Goal: Information Seeking & Learning: Learn about a topic

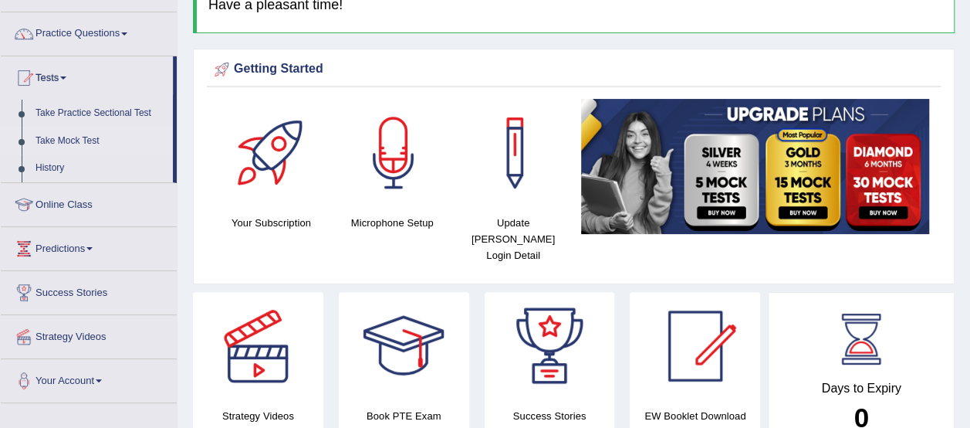
click at [52, 137] on link "Take Mock Test" at bounding box center [101, 141] width 144 height 28
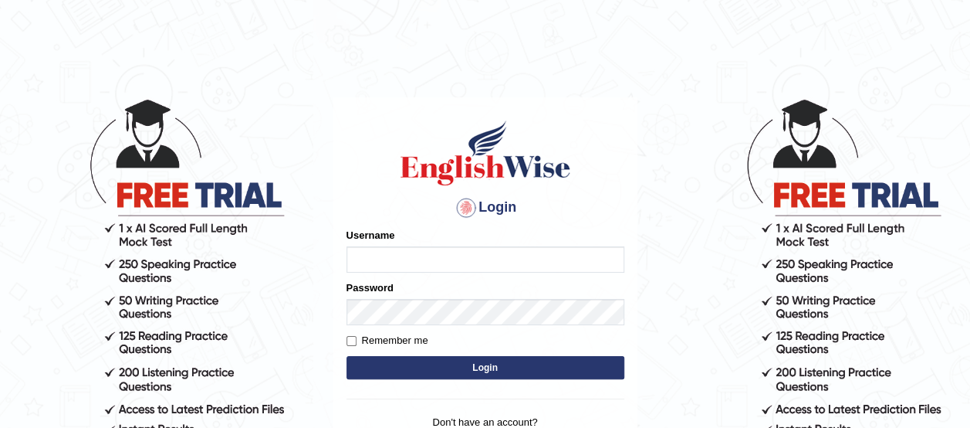
type input "benetta_parramatta"
click at [528, 361] on button "Login" at bounding box center [486, 367] width 278 height 23
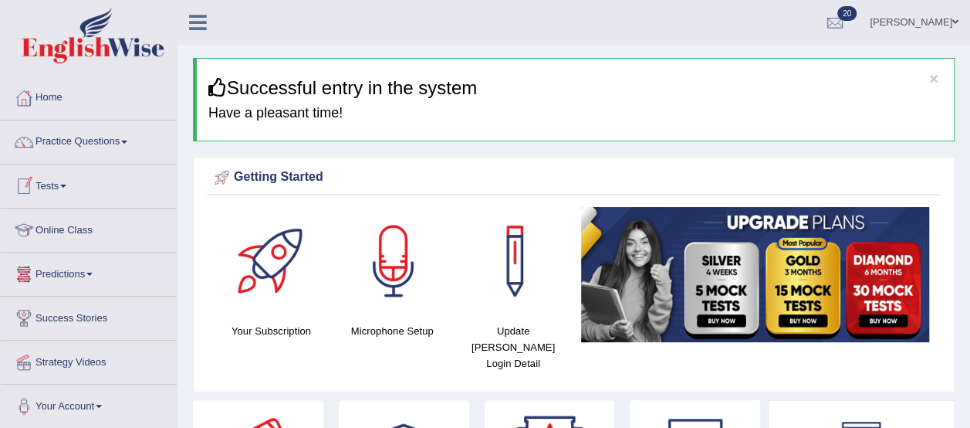
click at [51, 183] on link "Tests" at bounding box center [89, 183] width 176 height 39
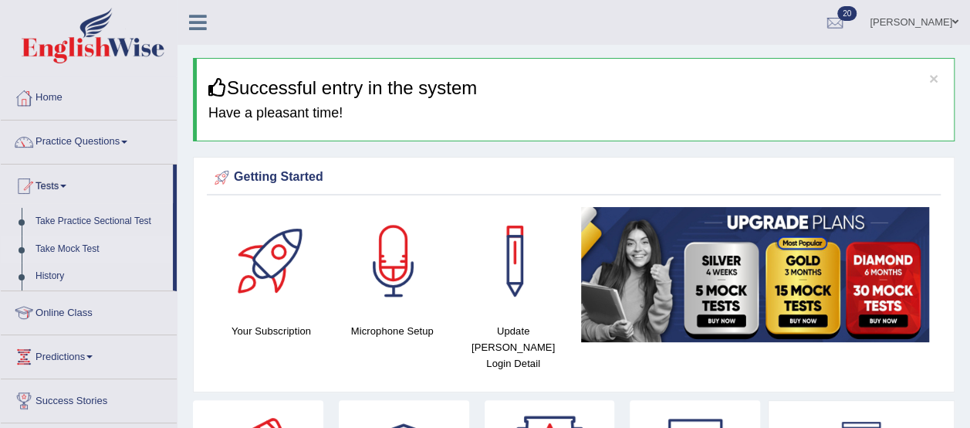
click at [73, 246] on link "Take Mock Test" at bounding box center [101, 249] width 144 height 28
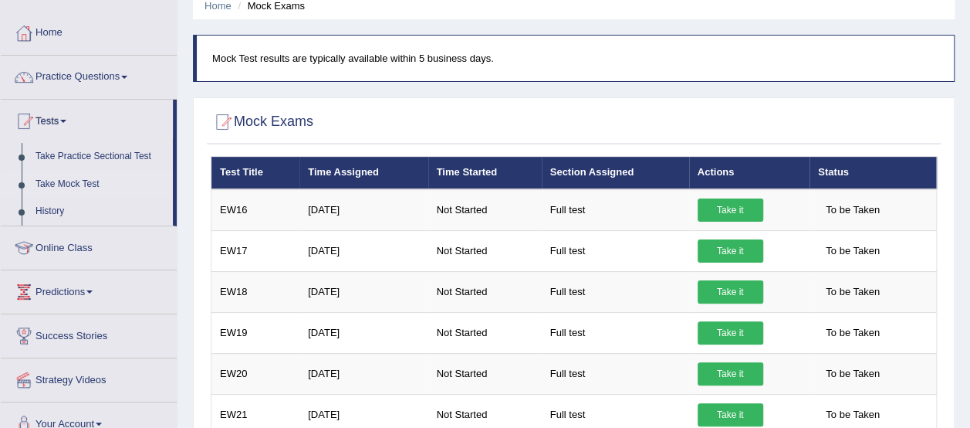
drag, startPoint x: 974, startPoint y: 152, endPoint x: 951, endPoint y: 174, distance: 31.7
click at [951, 174] on html "Toggle navigation Home Practice Questions Speaking Practice Read Aloud Repeat S…" at bounding box center [485, 149] width 970 height 428
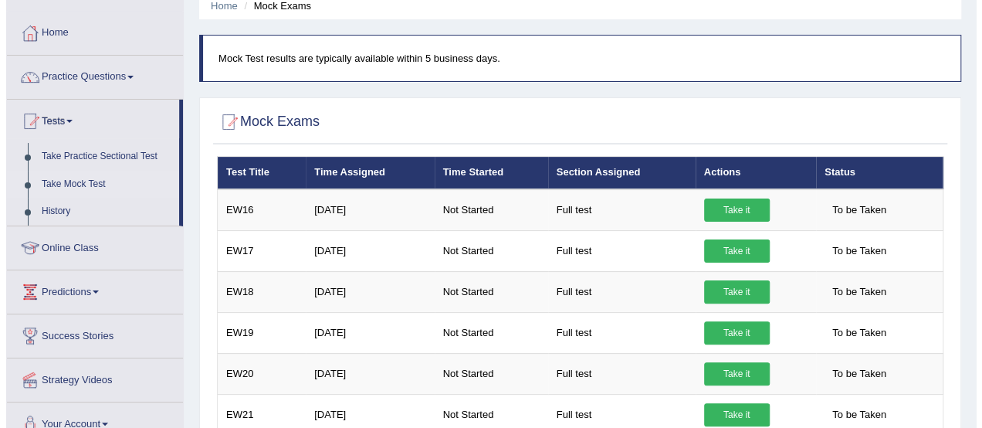
scroll to position [63, 0]
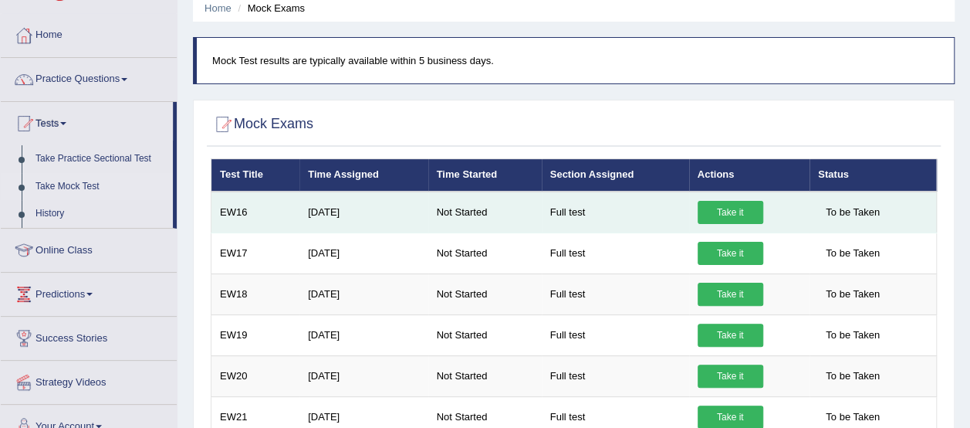
click at [738, 201] on link "Take it" at bounding box center [731, 212] width 66 height 23
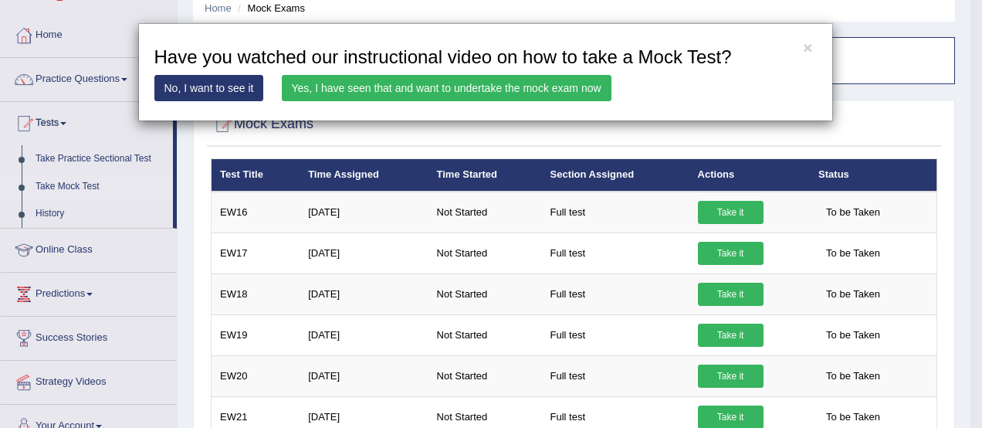
click at [340, 89] on link "Yes, I have seen that and want to undertake the mock exam now" at bounding box center [447, 88] width 330 height 26
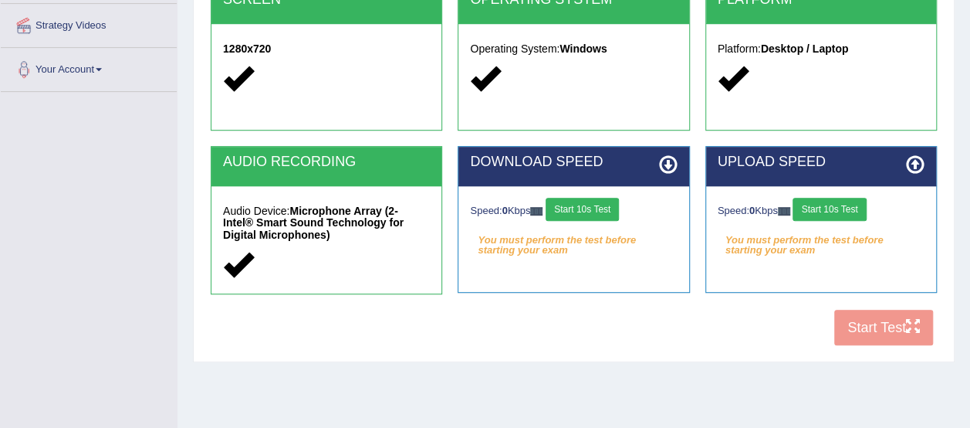
scroll to position [337, 0]
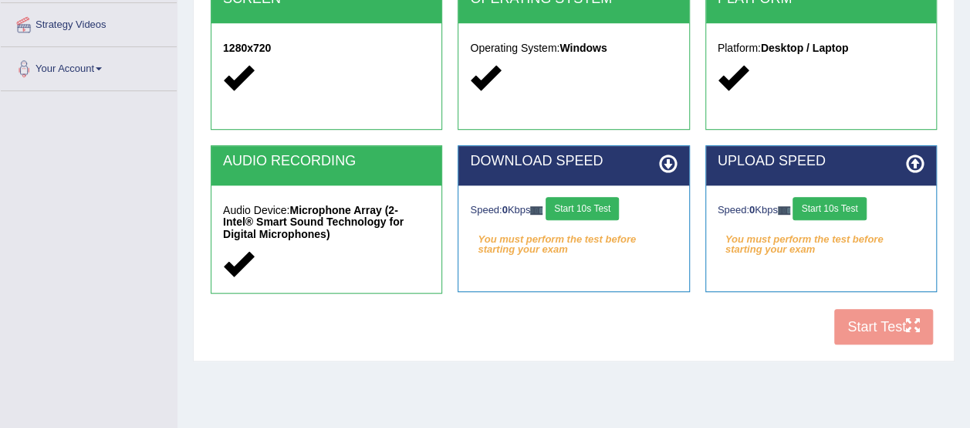
click at [900, 317] on div "COOKIES Cookies Enabled JAVASCRIPT Javascript Enabled BROWSER Browser: Chrome S…" at bounding box center [574, 87] width 734 height 532
click at [591, 215] on button "Start 10s Test" at bounding box center [582, 208] width 73 height 23
click at [843, 209] on button "Start 10s Test" at bounding box center [829, 208] width 73 height 23
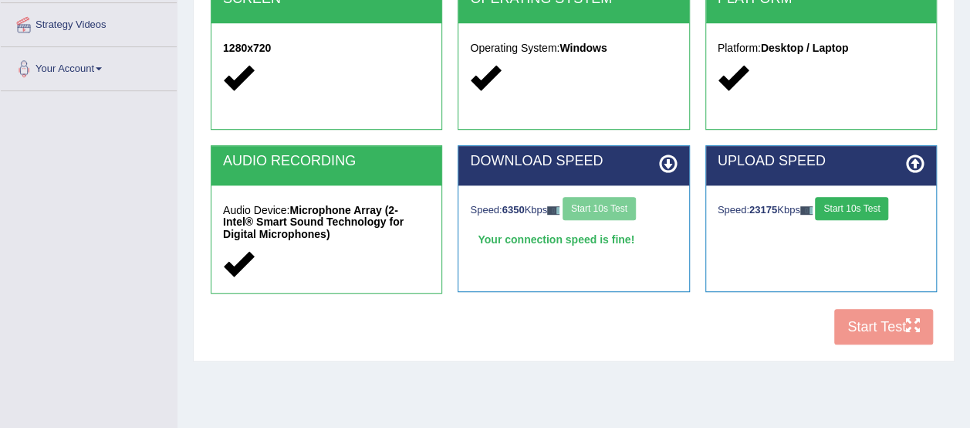
click at [869, 322] on div "COOKIES Cookies Enabled JAVASCRIPT Javascript Enabled BROWSER Browser: Chrome S…" at bounding box center [574, 87] width 734 height 532
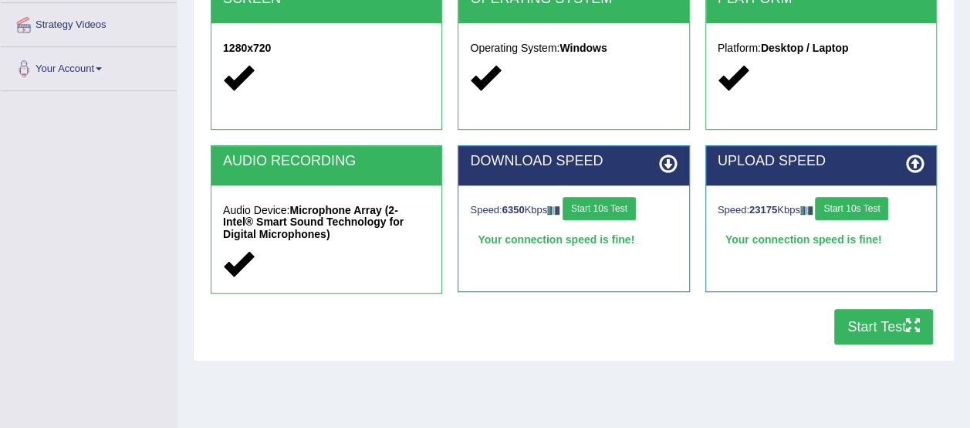
click at [869, 322] on button "Start Test" at bounding box center [884, 327] width 99 height 36
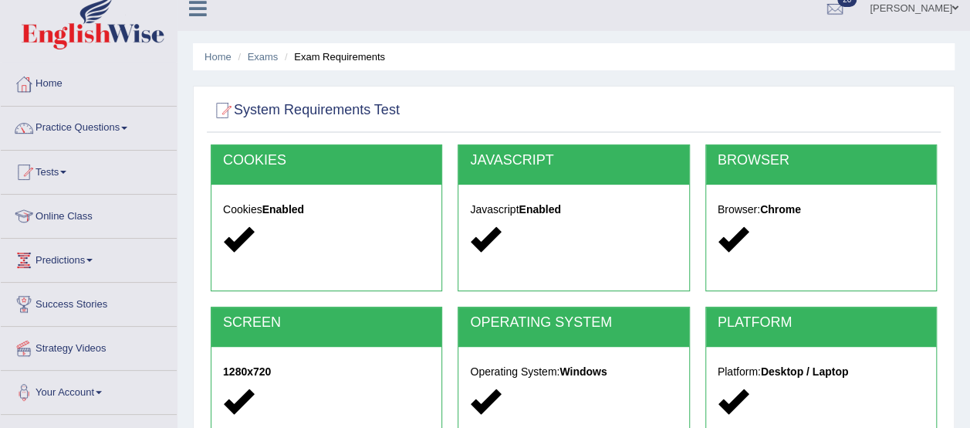
scroll to position [0, 0]
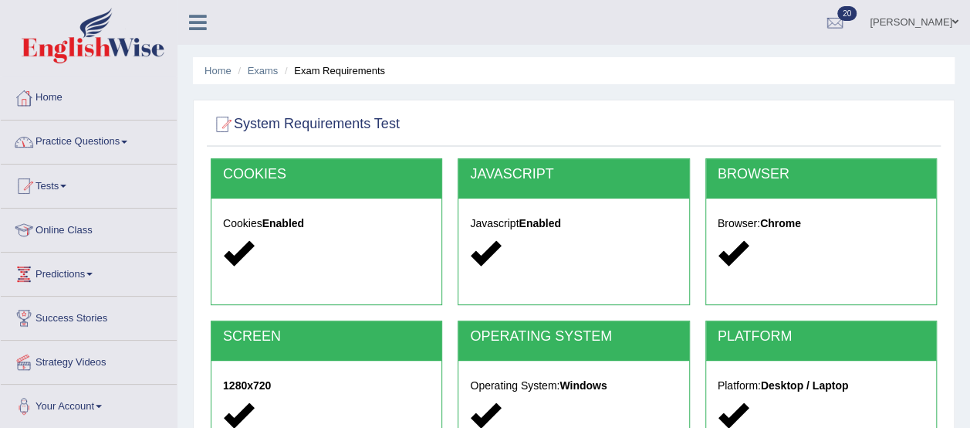
click at [63, 140] on link "Practice Questions" at bounding box center [89, 139] width 176 height 39
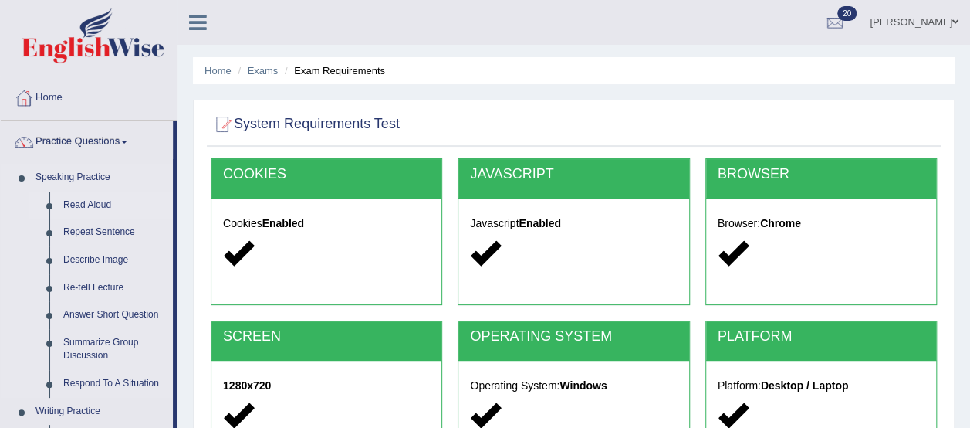
click at [73, 202] on link "Read Aloud" at bounding box center [114, 205] width 117 height 28
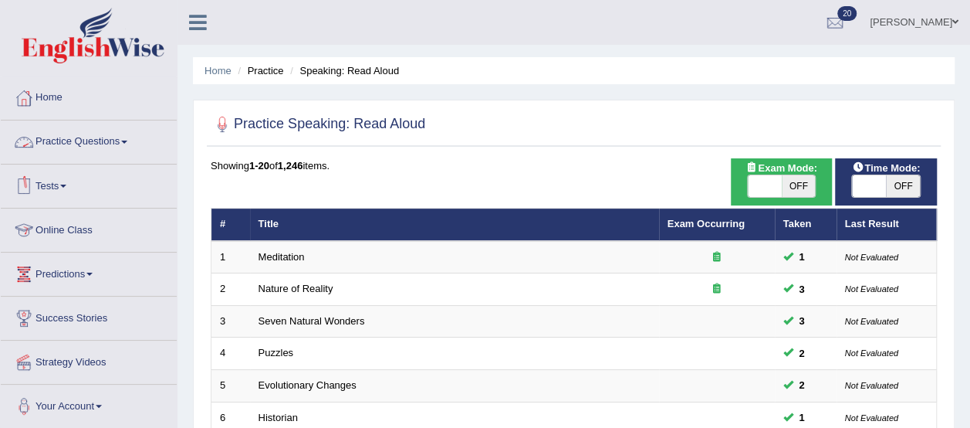
click at [90, 142] on link "Practice Questions" at bounding box center [89, 139] width 176 height 39
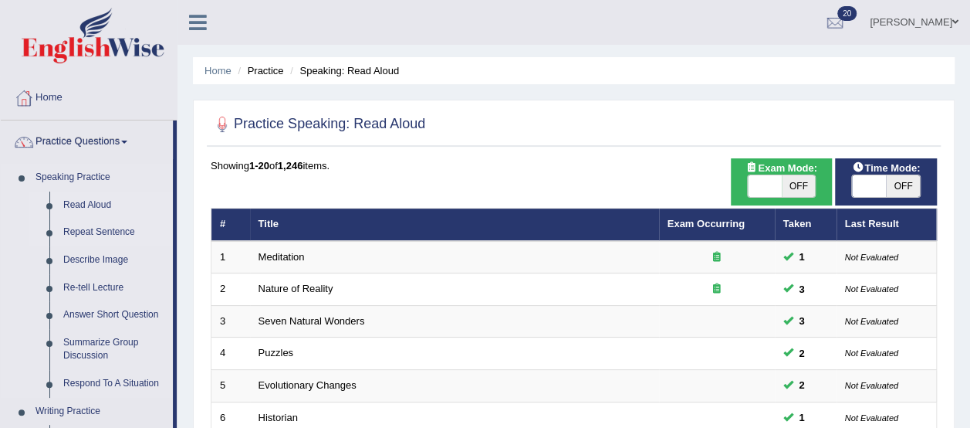
click at [83, 232] on link "Repeat Sentence" at bounding box center [114, 232] width 117 height 28
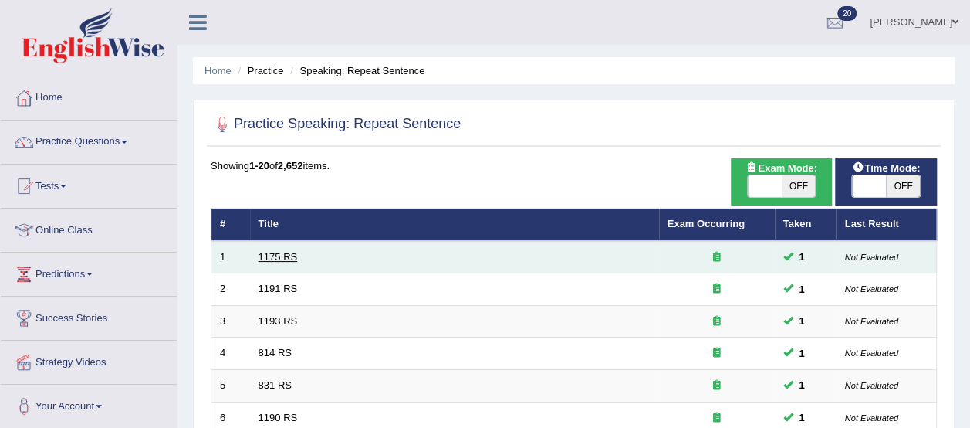
click at [284, 251] on link "1175 RS" at bounding box center [278, 257] width 39 height 12
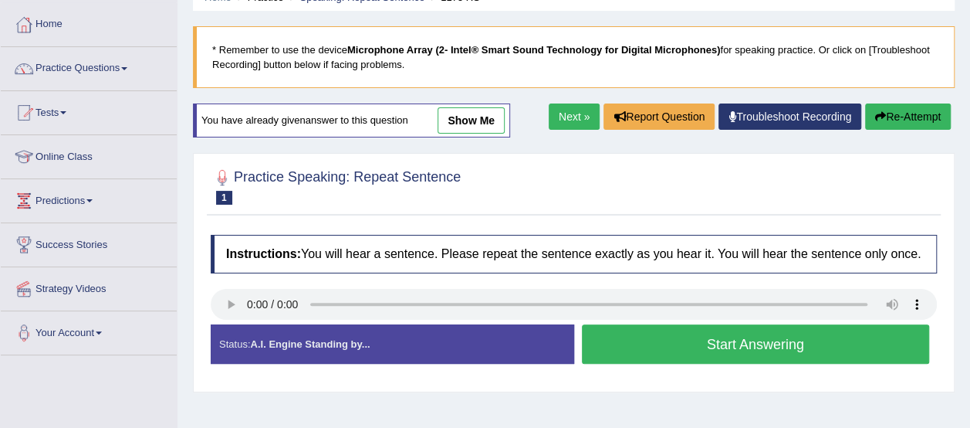
scroll to position [73, 0]
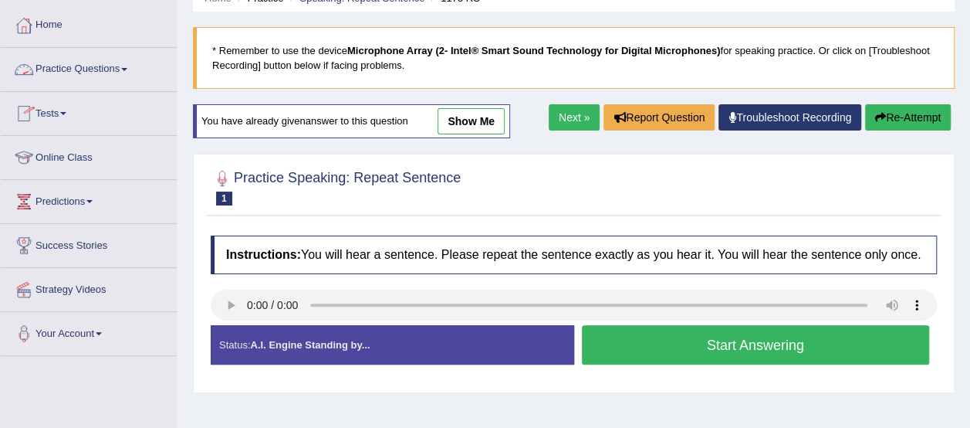
click at [88, 68] on link "Practice Questions" at bounding box center [89, 67] width 176 height 39
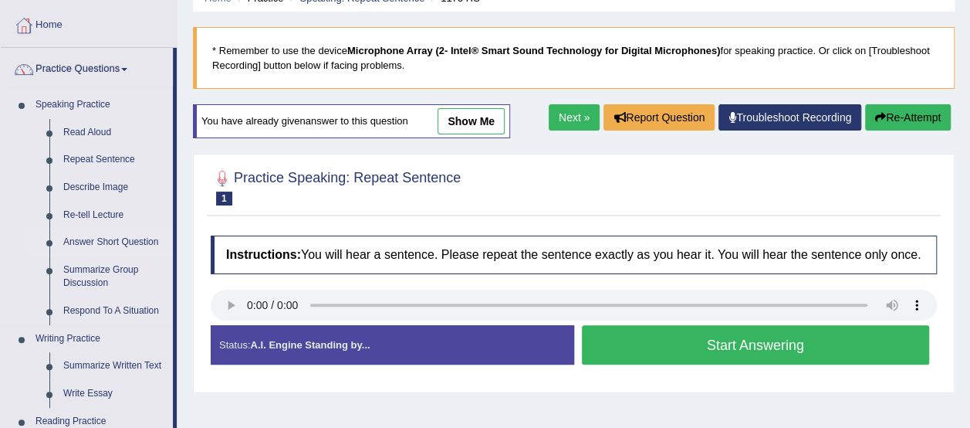
click at [119, 235] on link "Answer Short Question" at bounding box center [114, 243] width 117 height 28
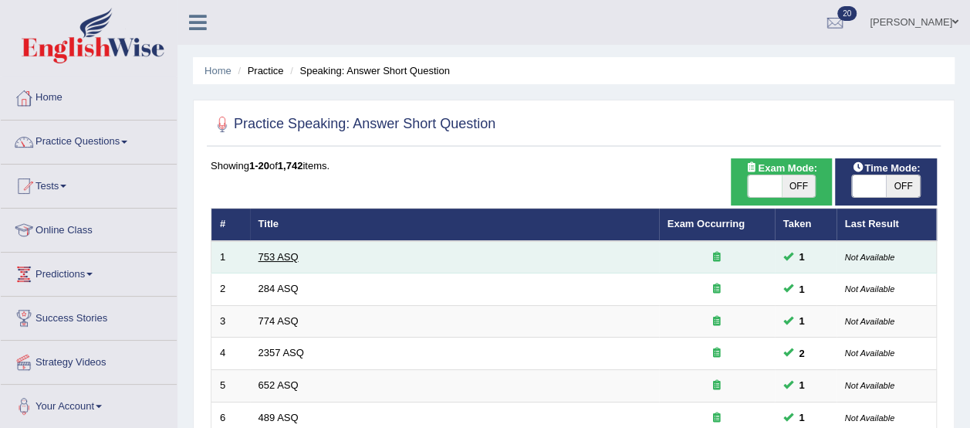
click at [270, 254] on link "753 ASQ" at bounding box center [279, 257] width 40 height 12
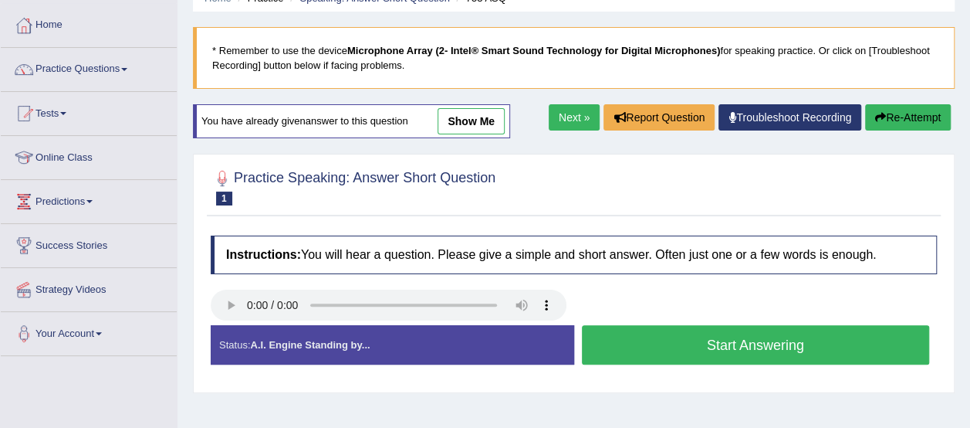
scroll to position [79, 0]
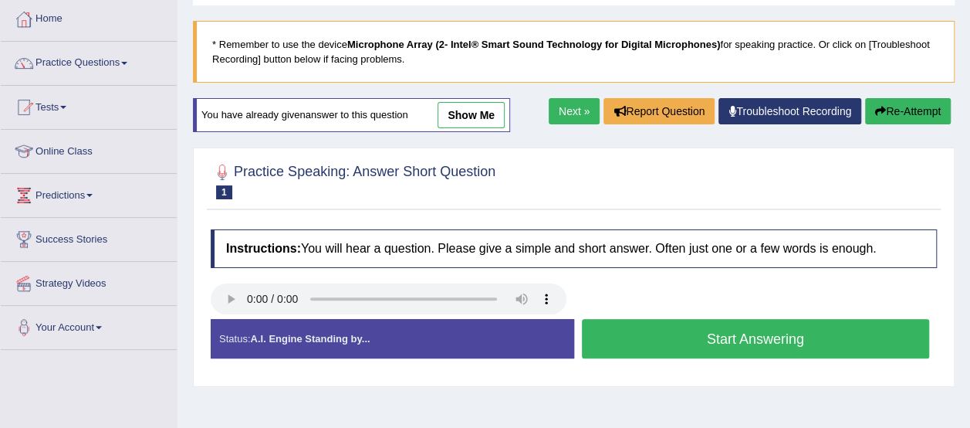
click at [720, 331] on button "Start Answering" at bounding box center [756, 338] width 348 height 39
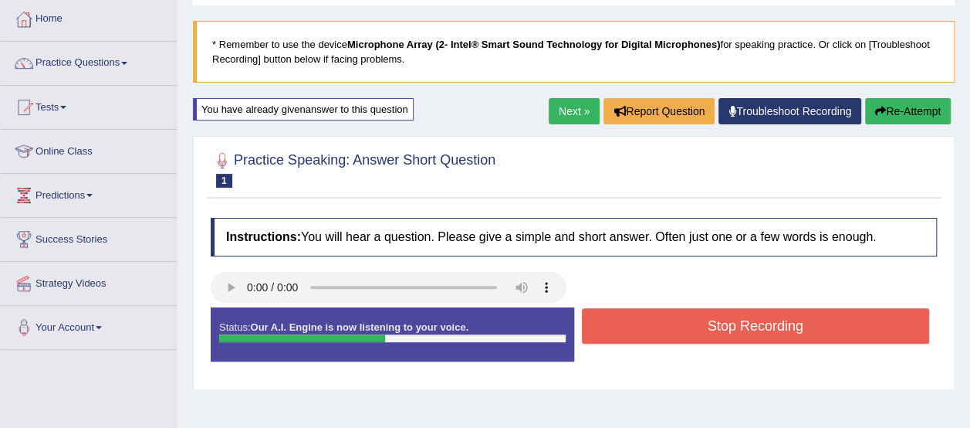
click at [720, 331] on button "Stop Recording" at bounding box center [756, 326] width 348 height 36
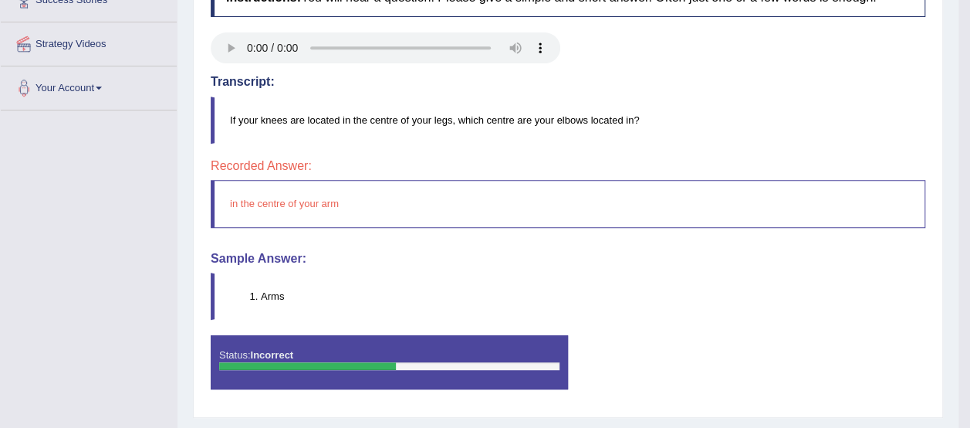
scroll to position [0, 0]
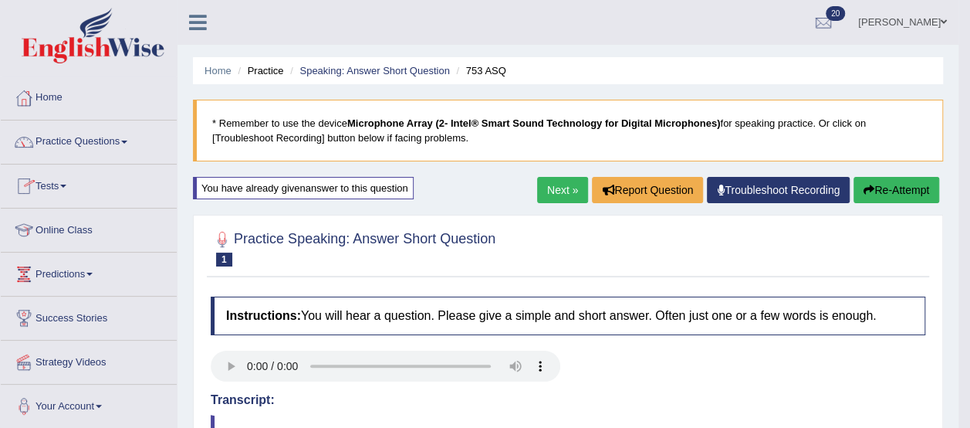
click at [73, 141] on link "Practice Questions" at bounding box center [89, 139] width 176 height 39
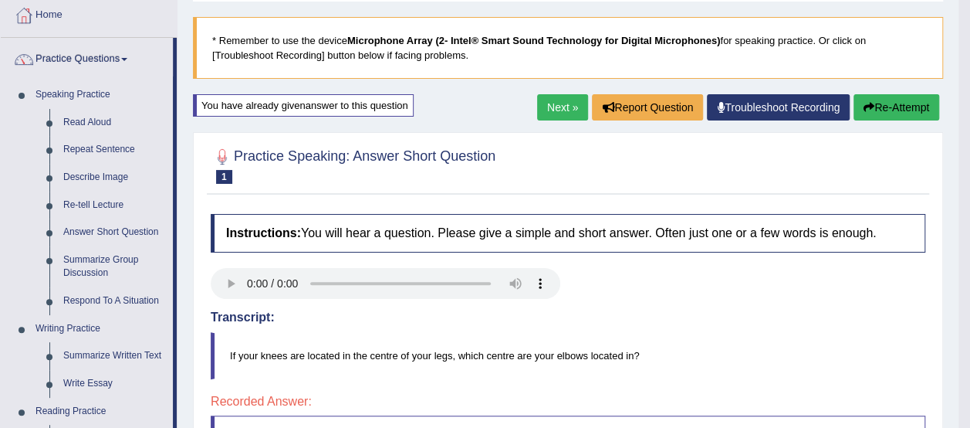
scroll to position [78, 0]
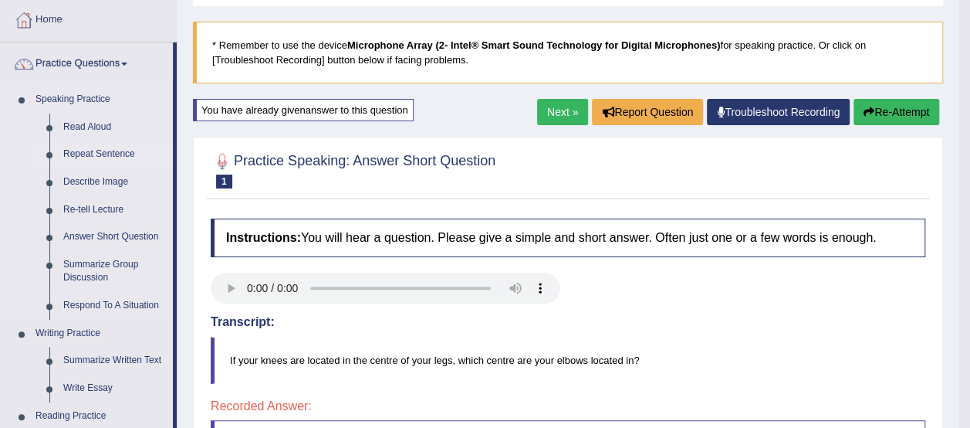
click at [85, 156] on link "Repeat Sentence" at bounding box center [114, 155] width 117 height 28
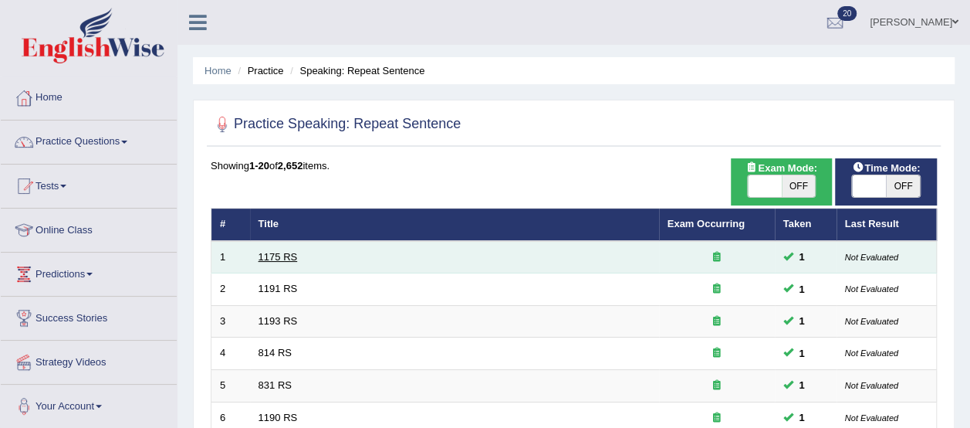
click at [272, 253] on link "1175 RS" at bounding box center [278, 257] width 39 height 12
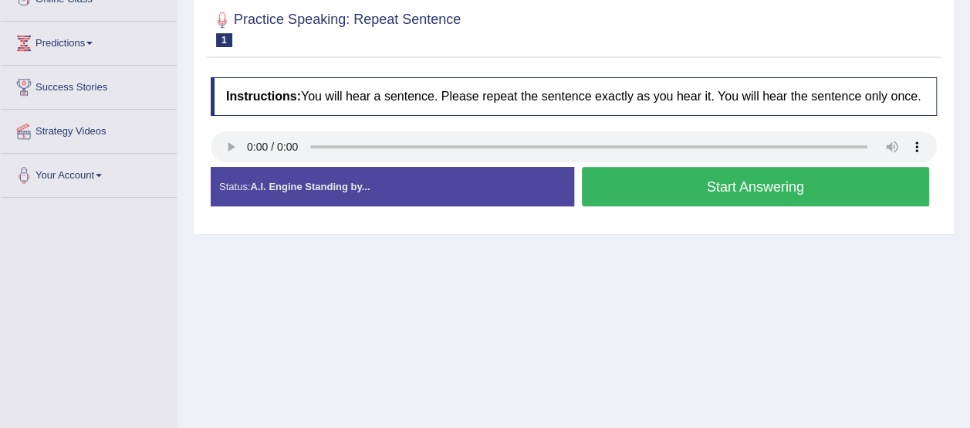
scroll to position [232, 0]
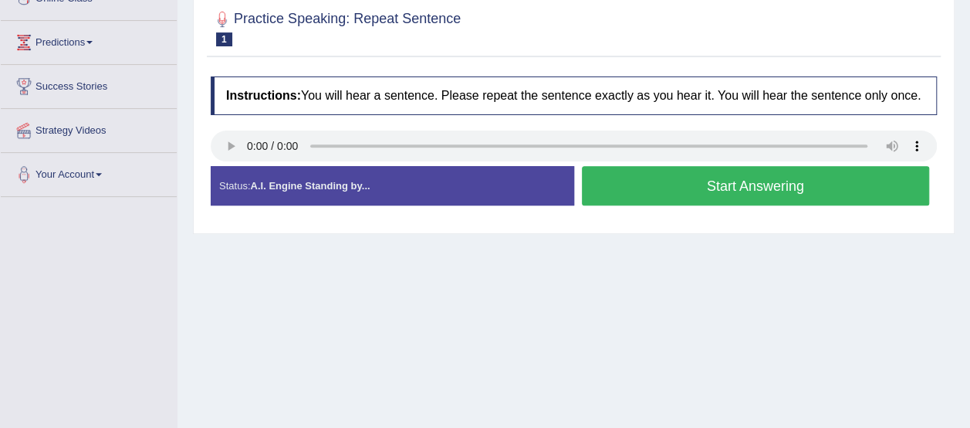
click at [721, 177] on button "Start Answering" at bounding box center [756, 185] width 348 height 39
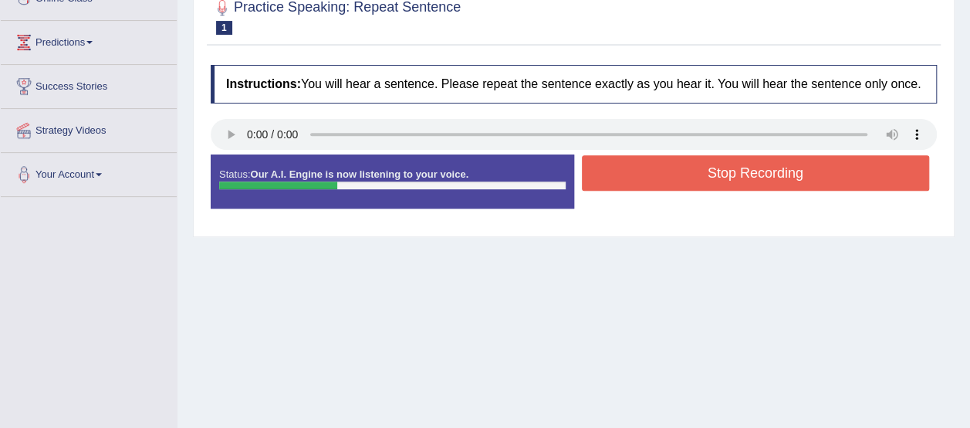
click at [721, 177] on button "Stop Recording" at bounding box center [756, 173] width 348 height 36
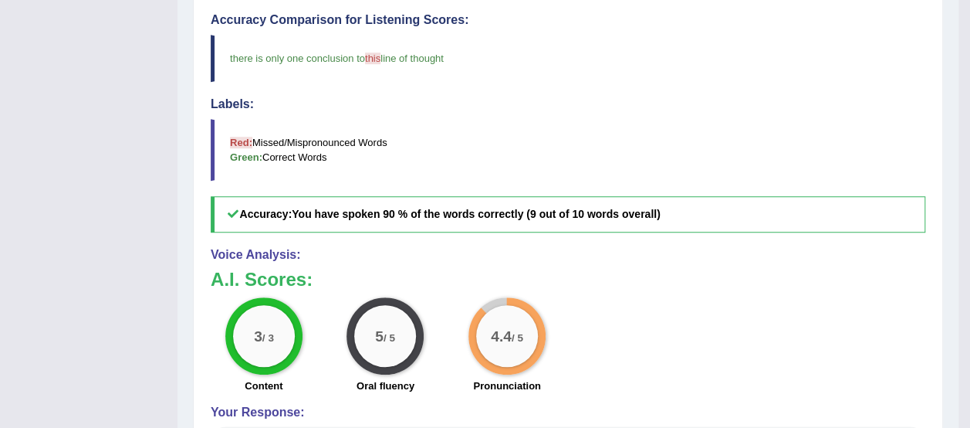
scroll to position [0, 0]
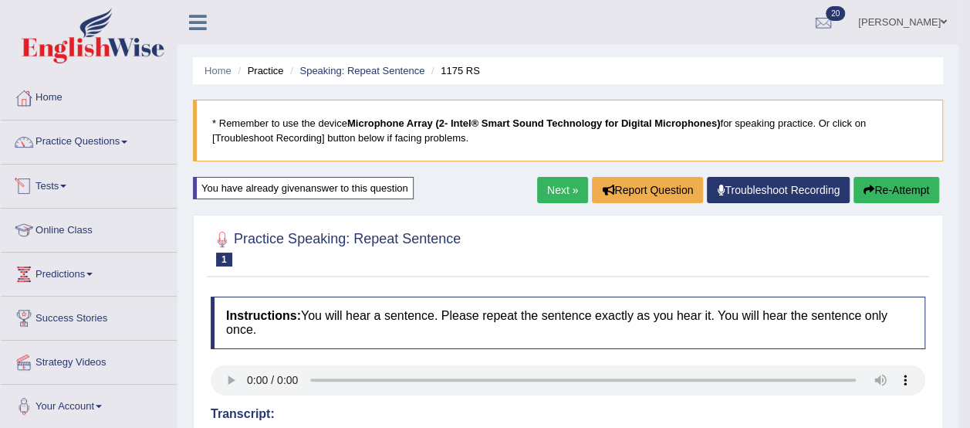
click at [50, 184] on link "Tests" at bounding box center [89, 183] width 176 height 39
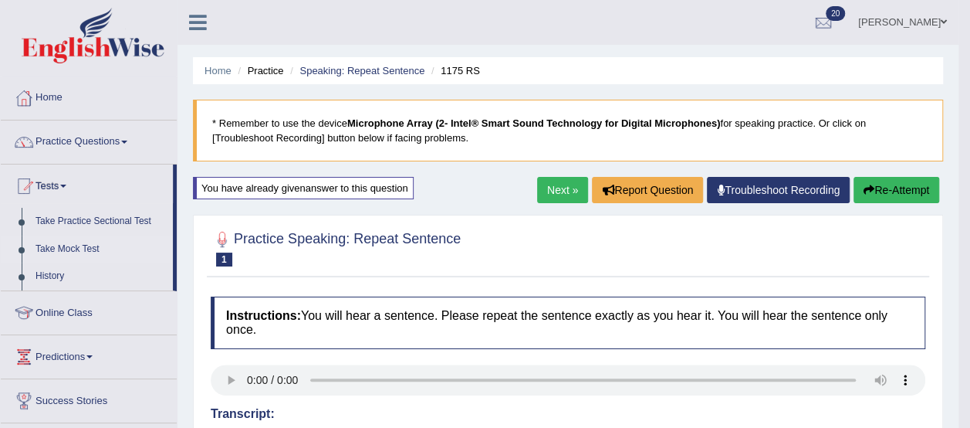
click at [68, 245] on link "Take Mock Test" at bounding box center [101, 249] width 144 height 28
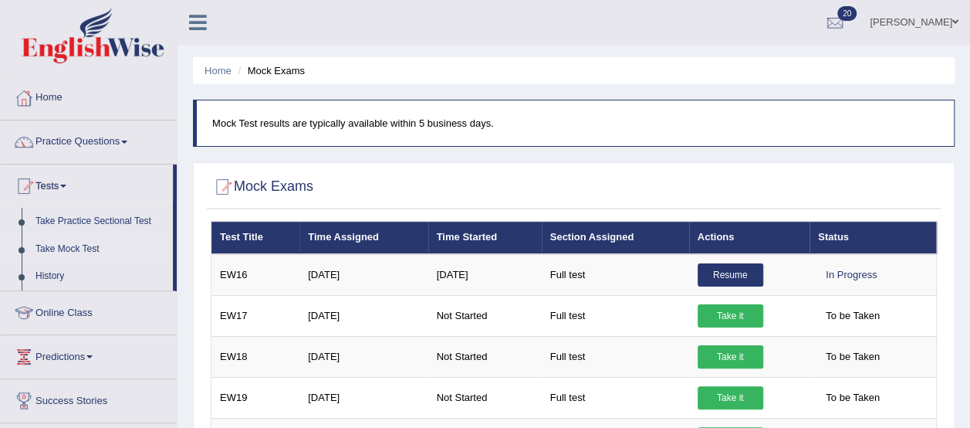
click at [652, 189] on div at bounding box center [574, 187] width 726 height 32
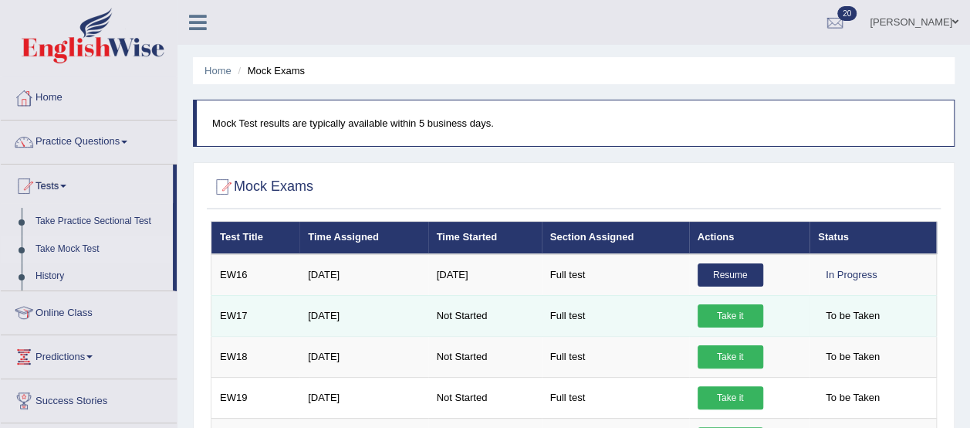
click at [721, 311] on link "Take it" at bounding box center [731, 315] width 66 height 23
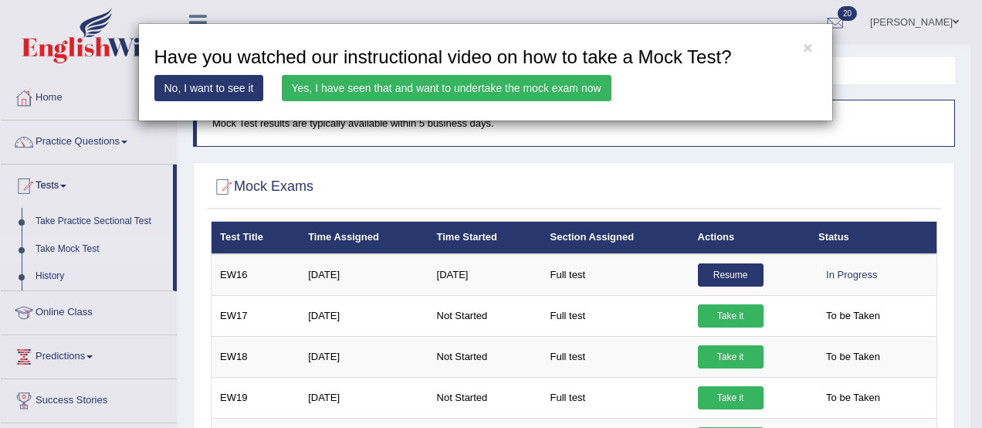
click at [689, 177] on div "× Have you watched our instructional video on how to take a Mock Test? No, I wa…" at bounding box center [491, 214] width 982 height 428
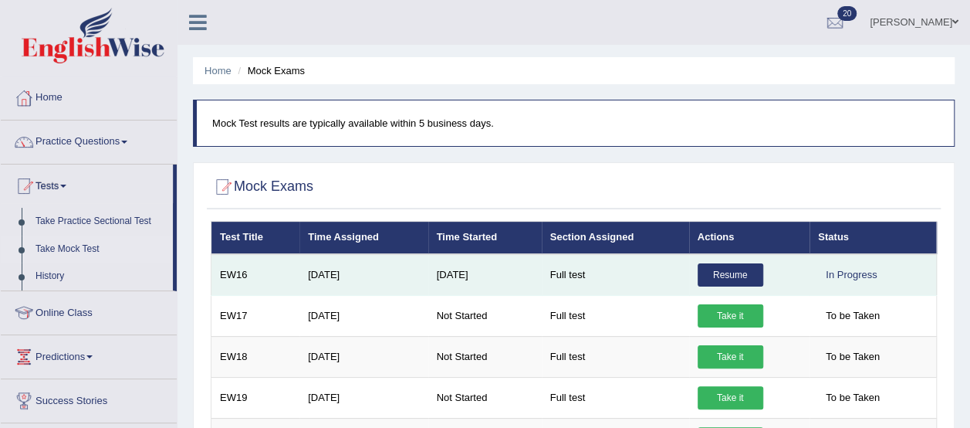
click at [718, 268] on link "Resume" at bounding box center [731, 274] width 66 height 23
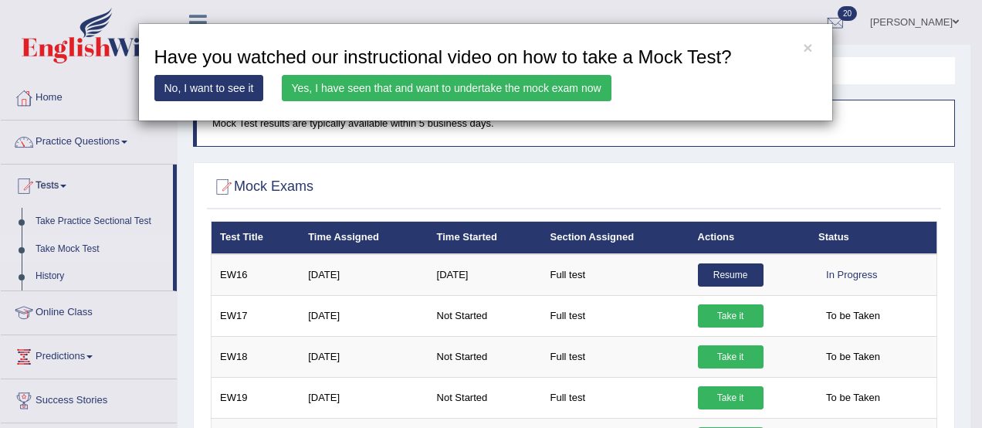
click at [352, 90] on link "Yes, I have seen that and want to undertake the mock exam now" at bounding box center [447, 88] width 330 height 26
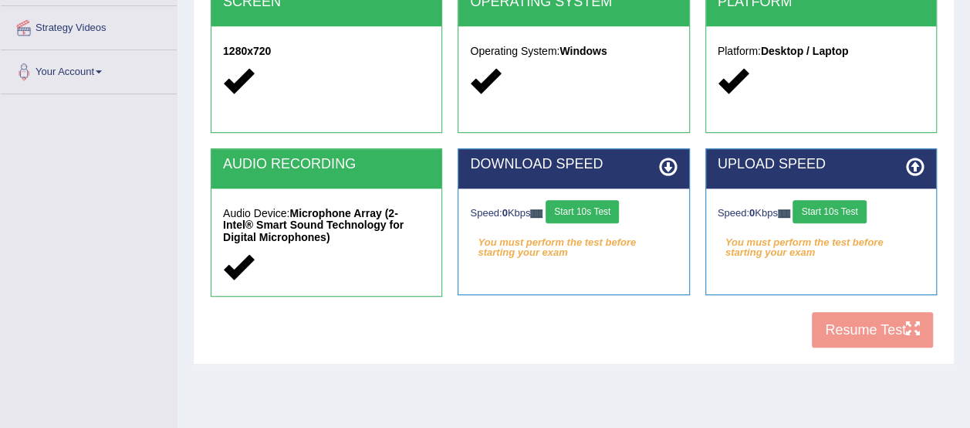
scroll to position [335, 0]
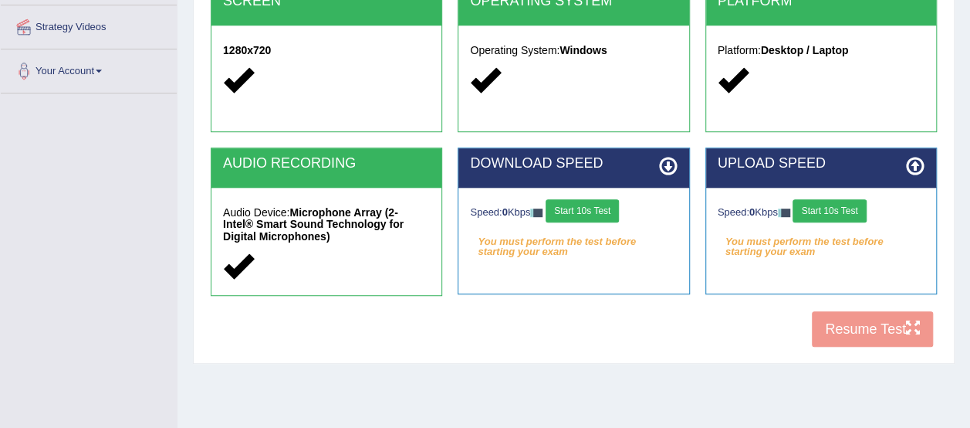
click at [590, 209] on button "Start 10s Test" at bounding box center [582, 210] width 73 height 23
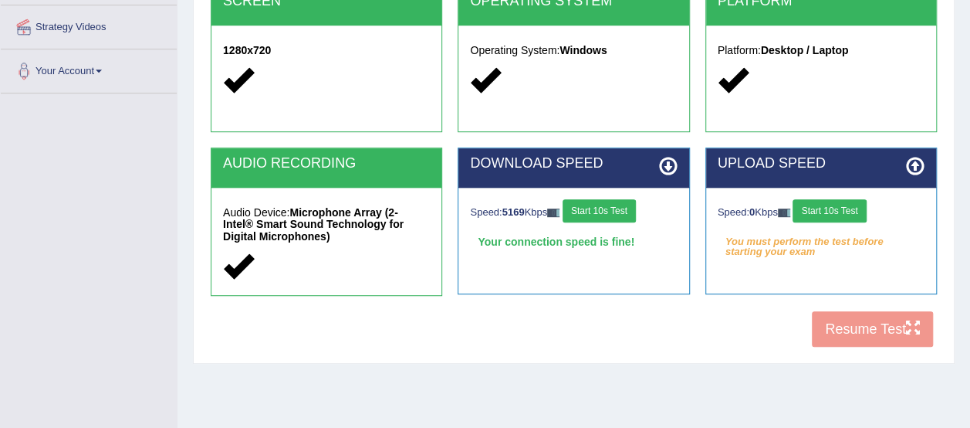
click at [845, 201] on button "Start 10s Test" at bounding box center [829, 210] width 73 height 23
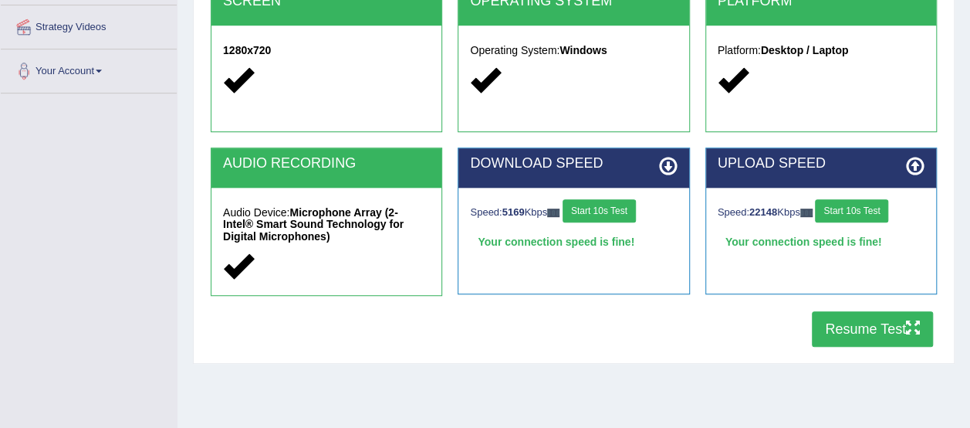
click at [868, 321] on button "Resume Test" at bounding box center [872, 329] width 121 height 36
